Goal: Task Accomplishment & Management: Manage account settings

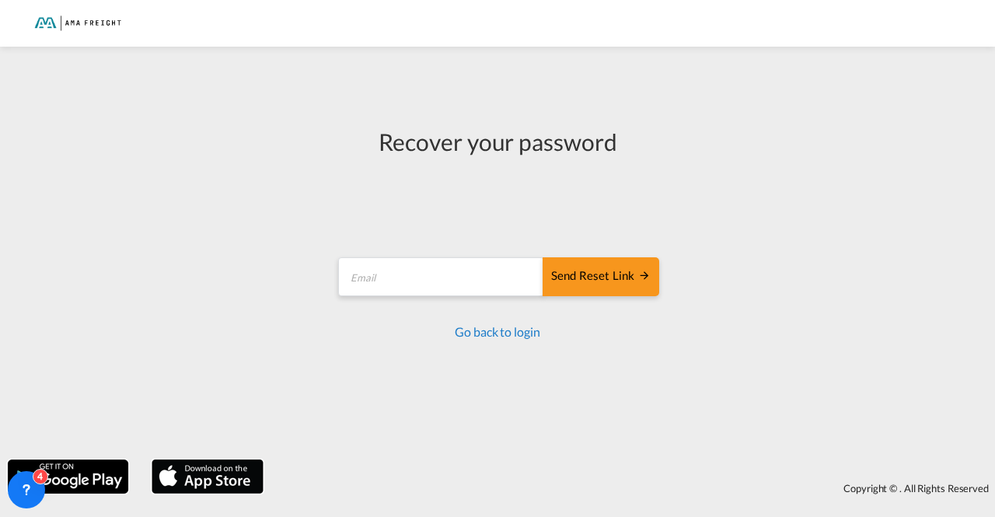
click at [509, 329] on link "Go back to login" at bounding box center [497, 331] width 85 height 15
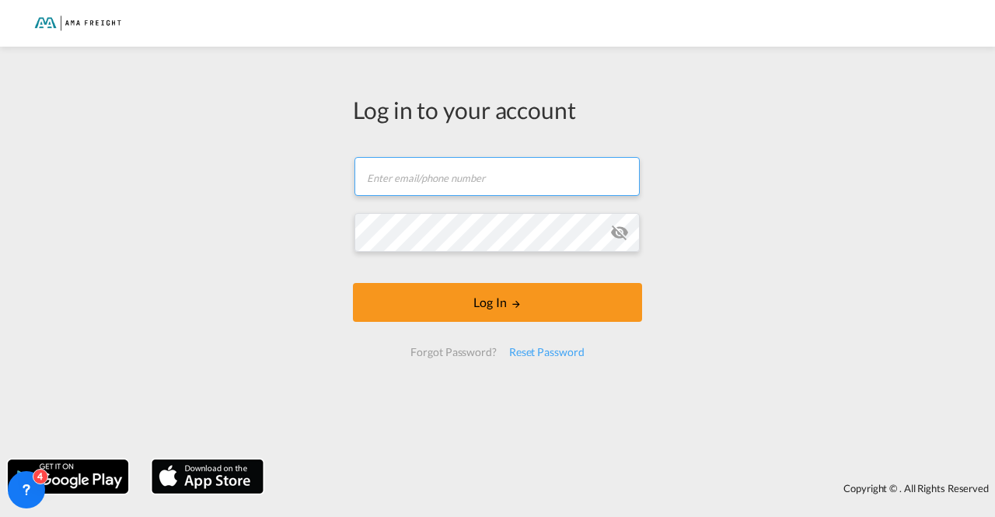
click at [473, 177] on input "text" at bounding box center [497, 176] width 285 height 39
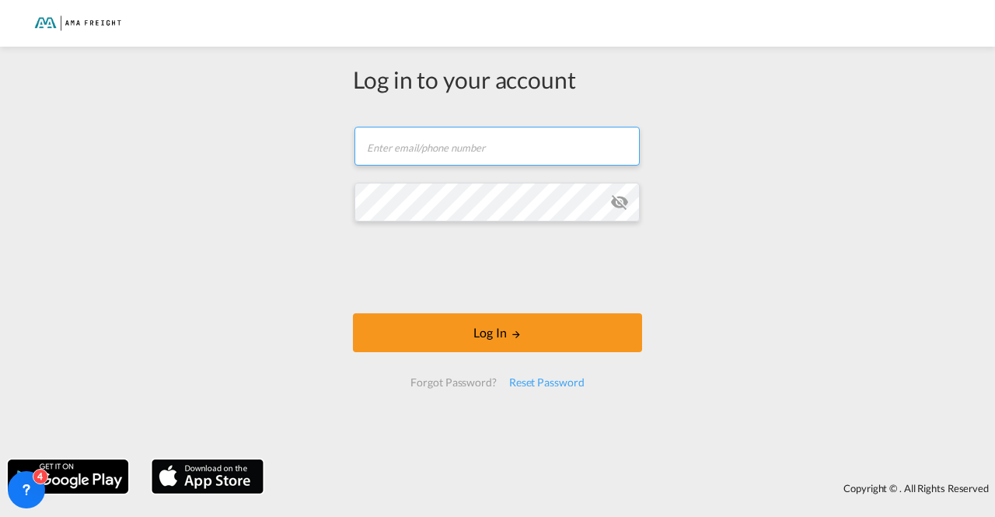
type input "[EMAIL_ADDRESS][DOMAIN_NAME]"
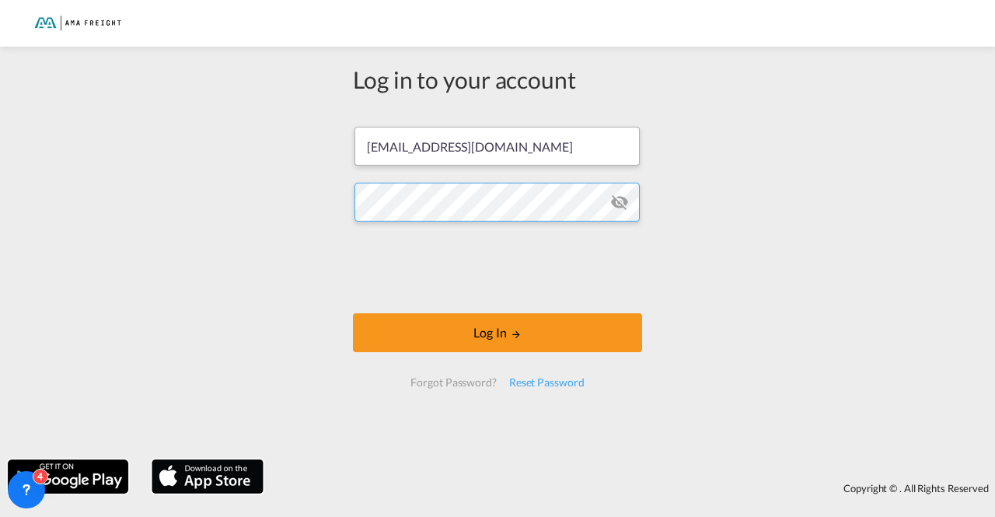
click at [353, 313] on button "Log In" at bounding box center [497, 332] width 289 height 39
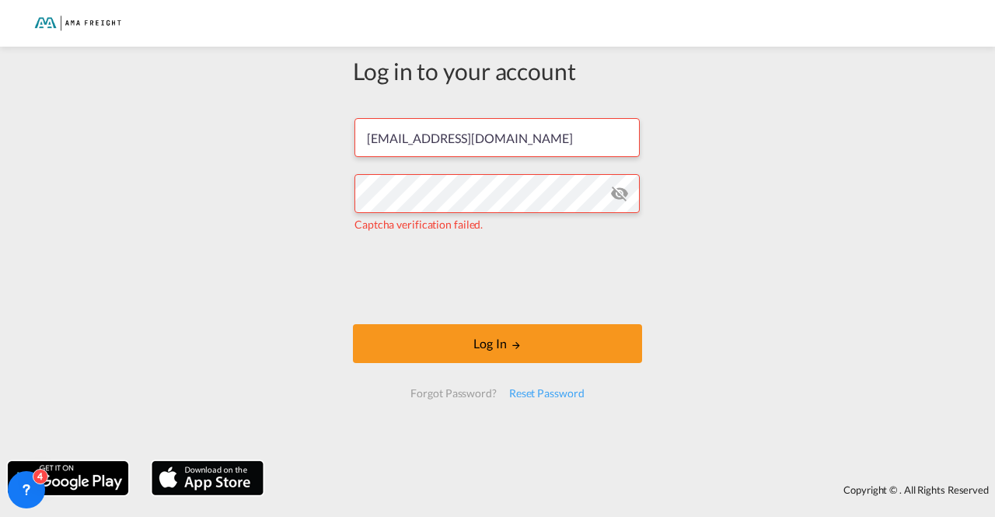
click at [610, 192] on md-icon "icon-eye-off" at bounding box center [619, 193] width 19 height 19
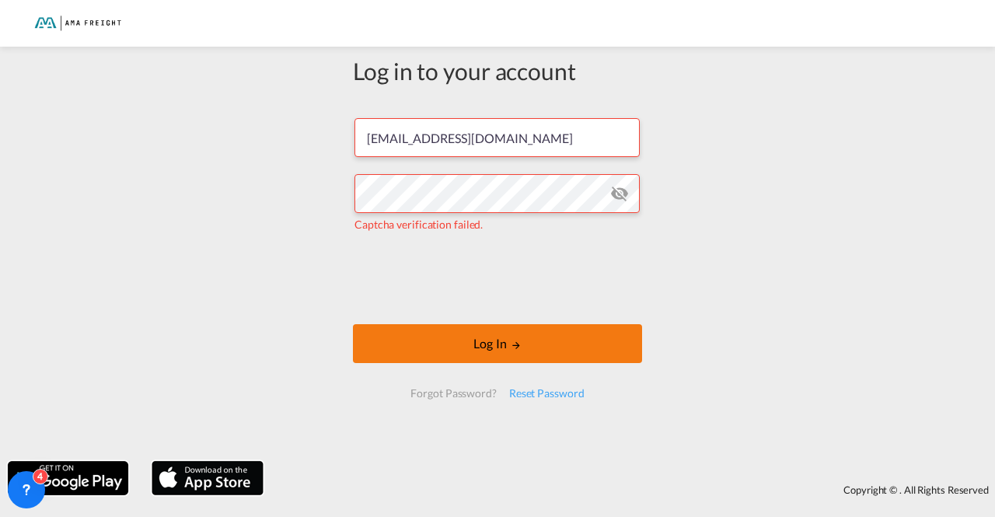
click at [596, 351] on button "Log In" at bounding box center [497, 343] width 289 height 39
